Goal: Transaction & Acquisition: Book appointment/travel/reservation

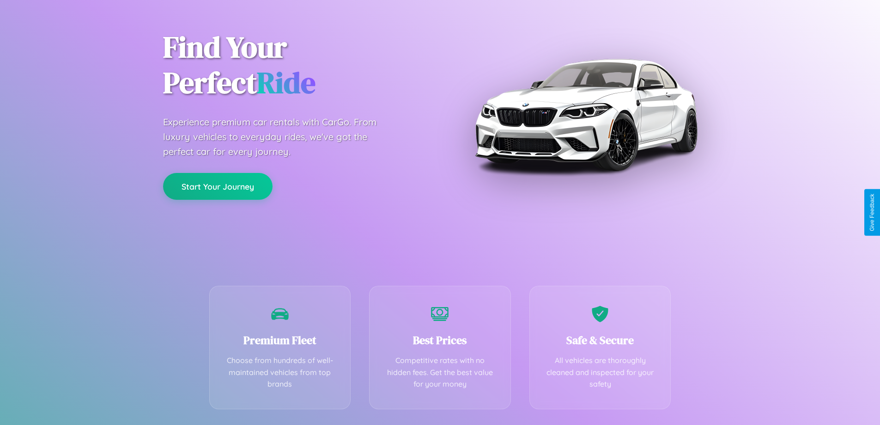
scroll to position [182, 0]
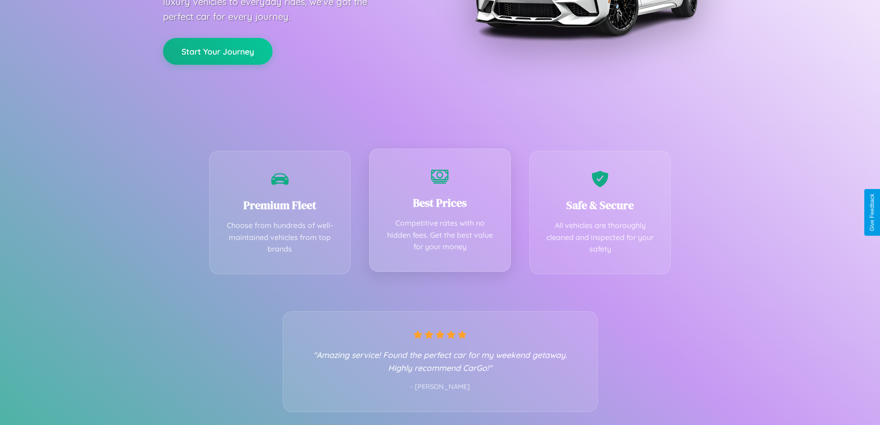
click at [440, 212] on div "Best Prices Competitive rates with no hidden fees. Get the best value for your …" at bounding box center [440, 209] width 142 height 123
click at [218, 51] on button "Start Your Journey" at bounding box center [217, 50] width 109 height 27
click at [218, 50] on button "Start Your Journey" at bounding box center [217, 50] width 109 height 27
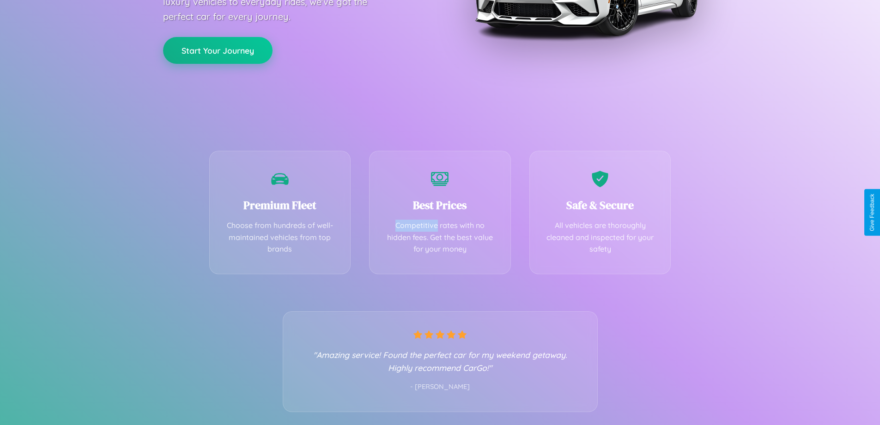
click at [218, 50] on button "Start Your Journey" at bounding box center [217, 50] width 109 height 27
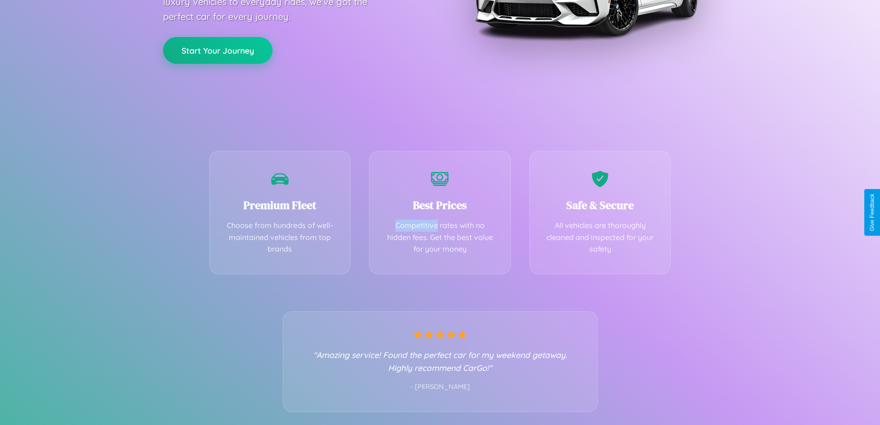
click at [218, 50] on button "Start Your Journey" at bounding box center [217, 50] width 109 height 27
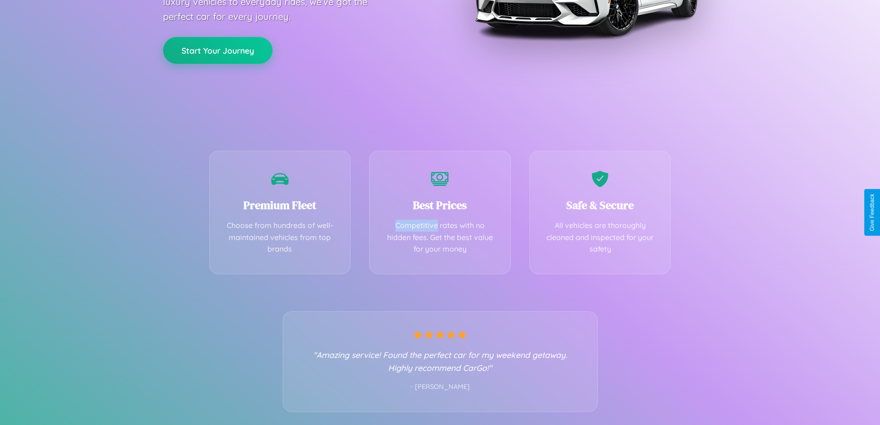
click at [218, 50] on button "Start Your Journey" at bounding box center [217, 50] width 109 height 27
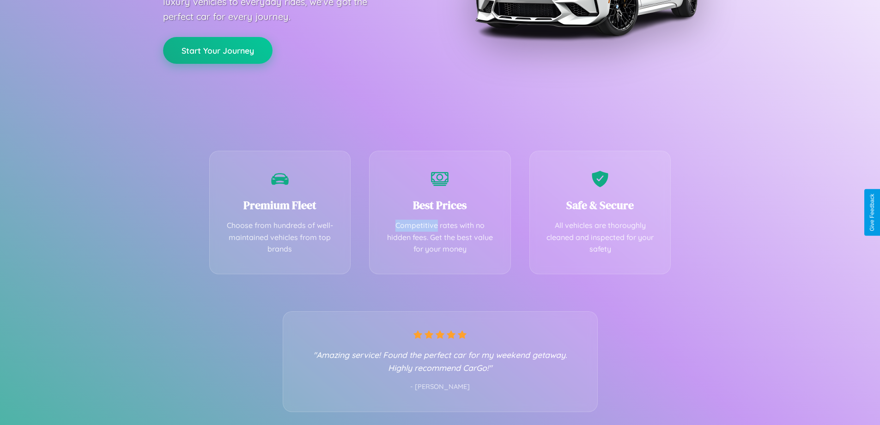
click at [218, 50] on button "Start Your Journey" at bounding box center [217, 50] width 109 height 27
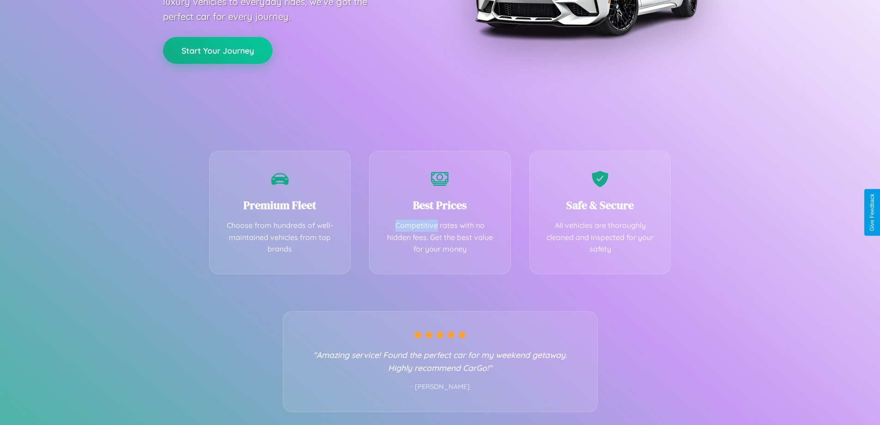
click at [218, 50] on button "Start Your Journey" at bounding box center [217, 50] width 109 height 27
